Goal: Transaction & Acquisition: Purchase product/service

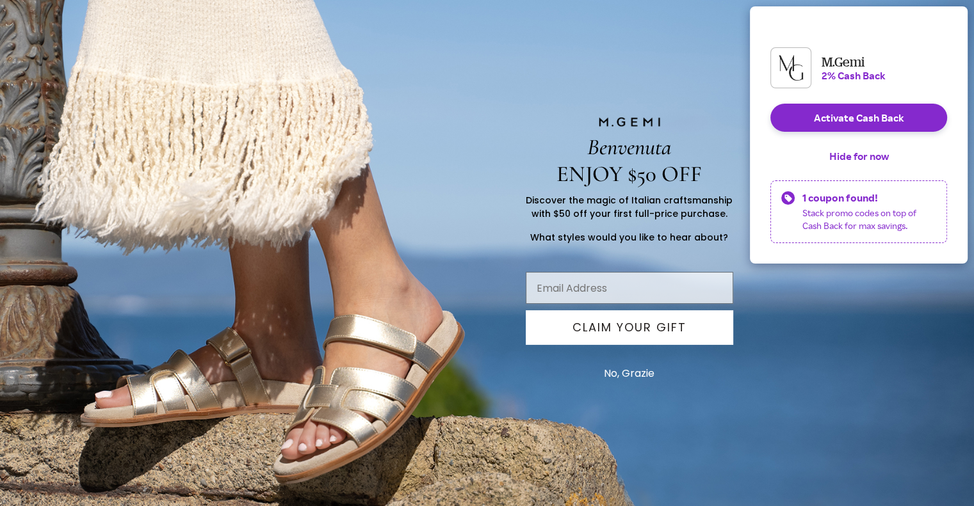
click at [872, 170] on button "Hide for now" at bounding box center [859, 156] width 80 height 28
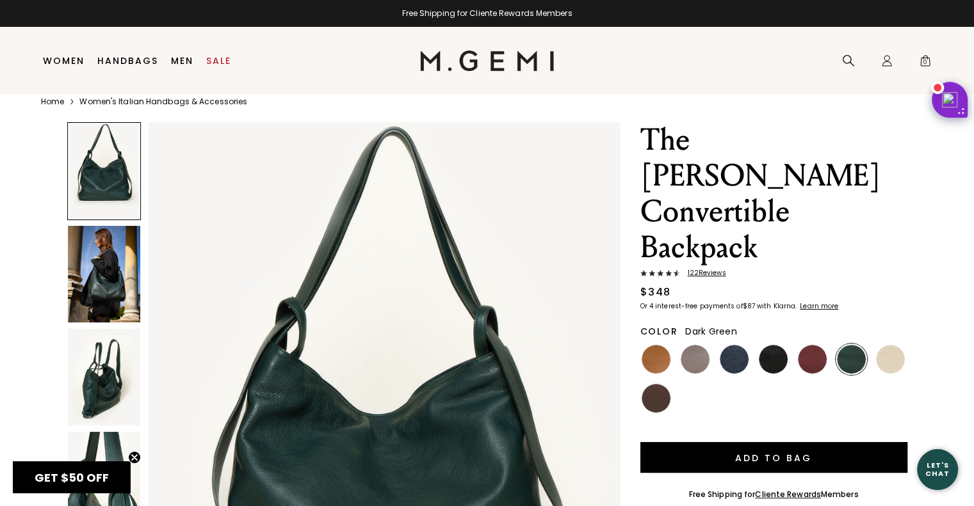
scroll to position [27, 0]
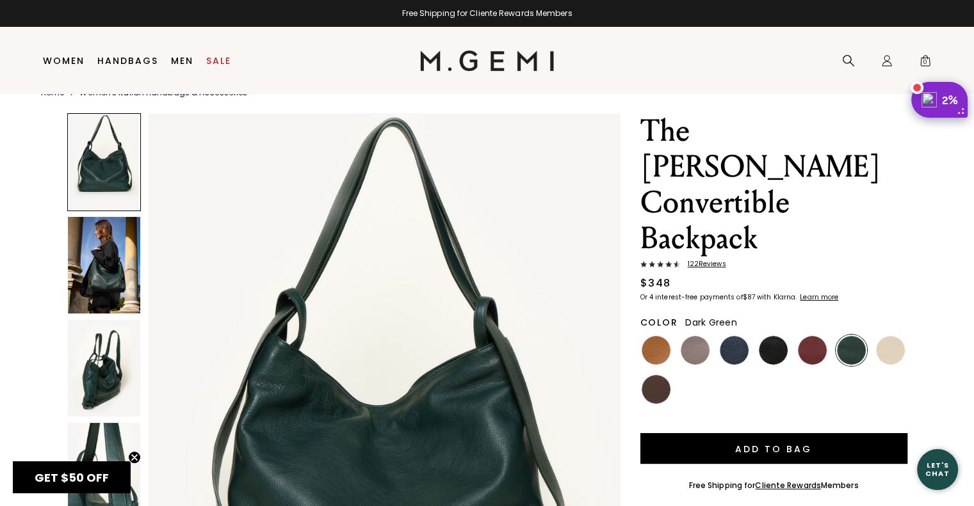
click at [942, 99] on div "2%" at bounding box center [952, 99] width 21 height 15
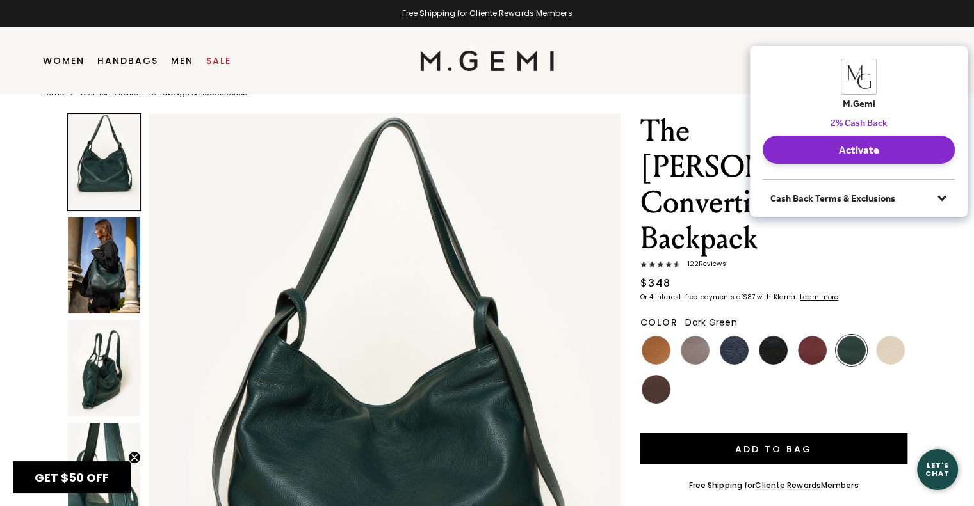
click at [919, 147] on button "Activate" at bounding box center [859, 150] width 192 height 28
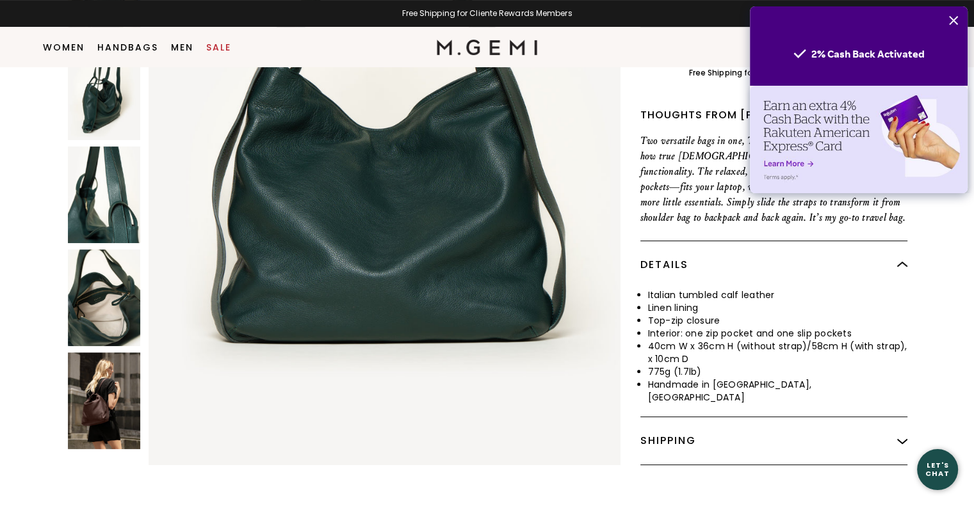
click at [117, 353] on img at bounding box center [104, 401] width 72 height 97
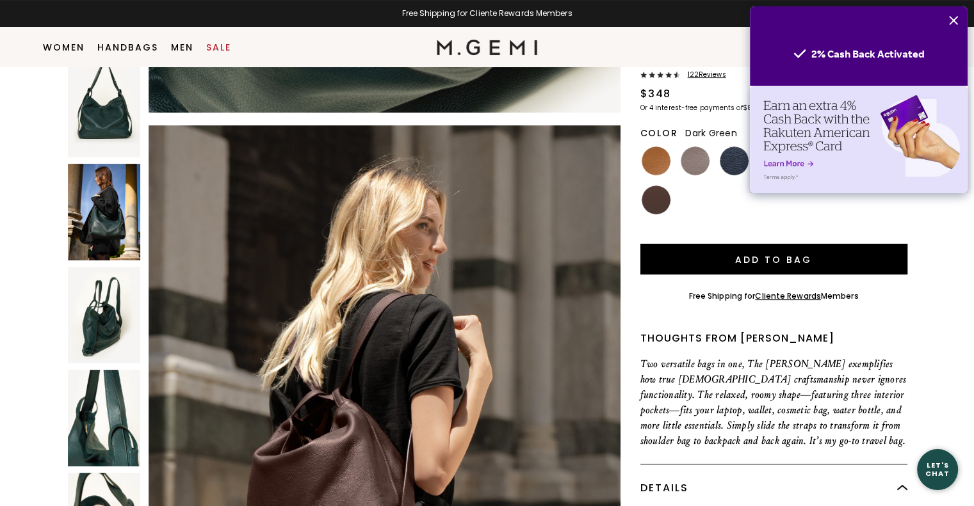
scroll to position [190, 0]
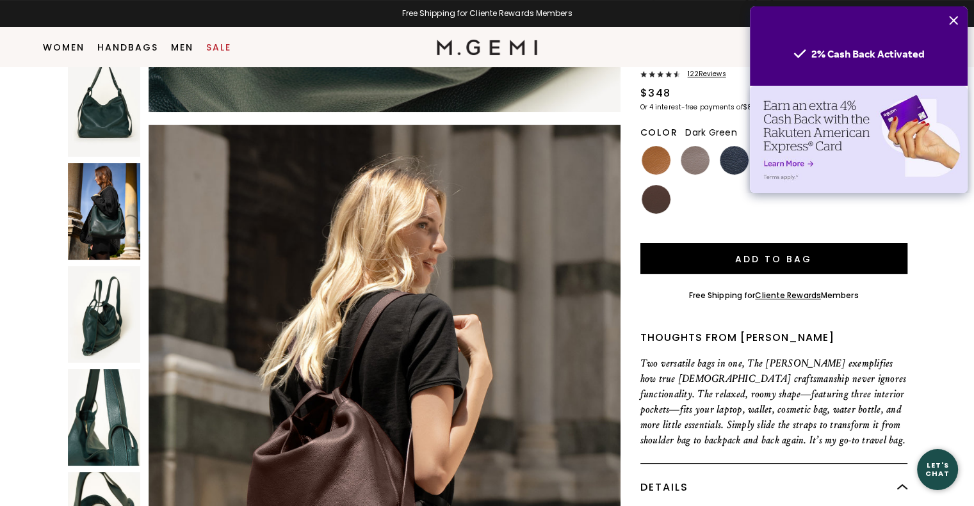
click at [956, 20] on icon "Close" at bounding box center [953, 20] width 10 height 10
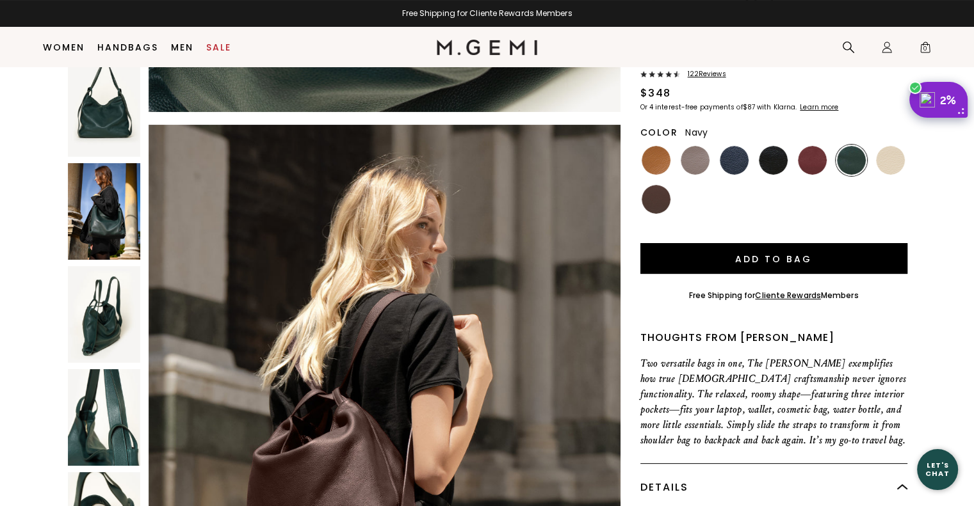
click at [736, 146] on img at bounding box center [734, 160] width 29 height 29
